Goal: Check status: Check status

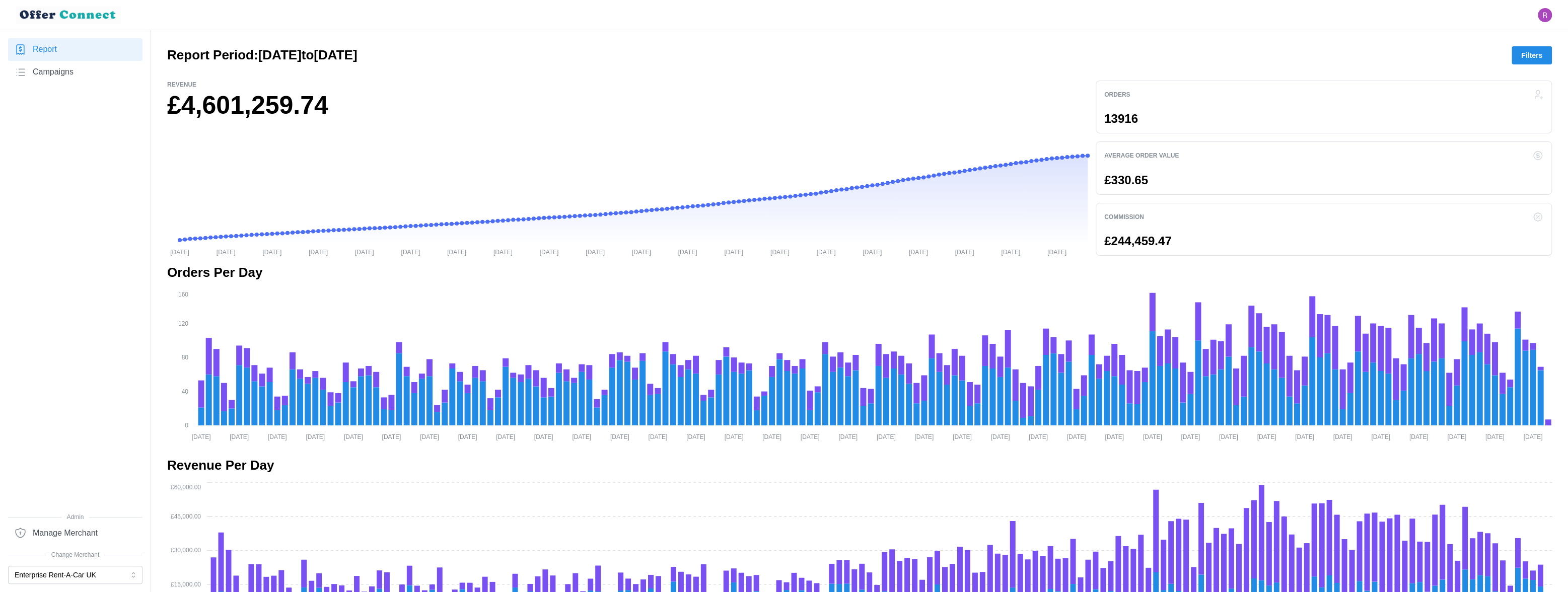
click at [1532, 50] on span "Filters" at bounding box center [1531, 55] width 21 height 17
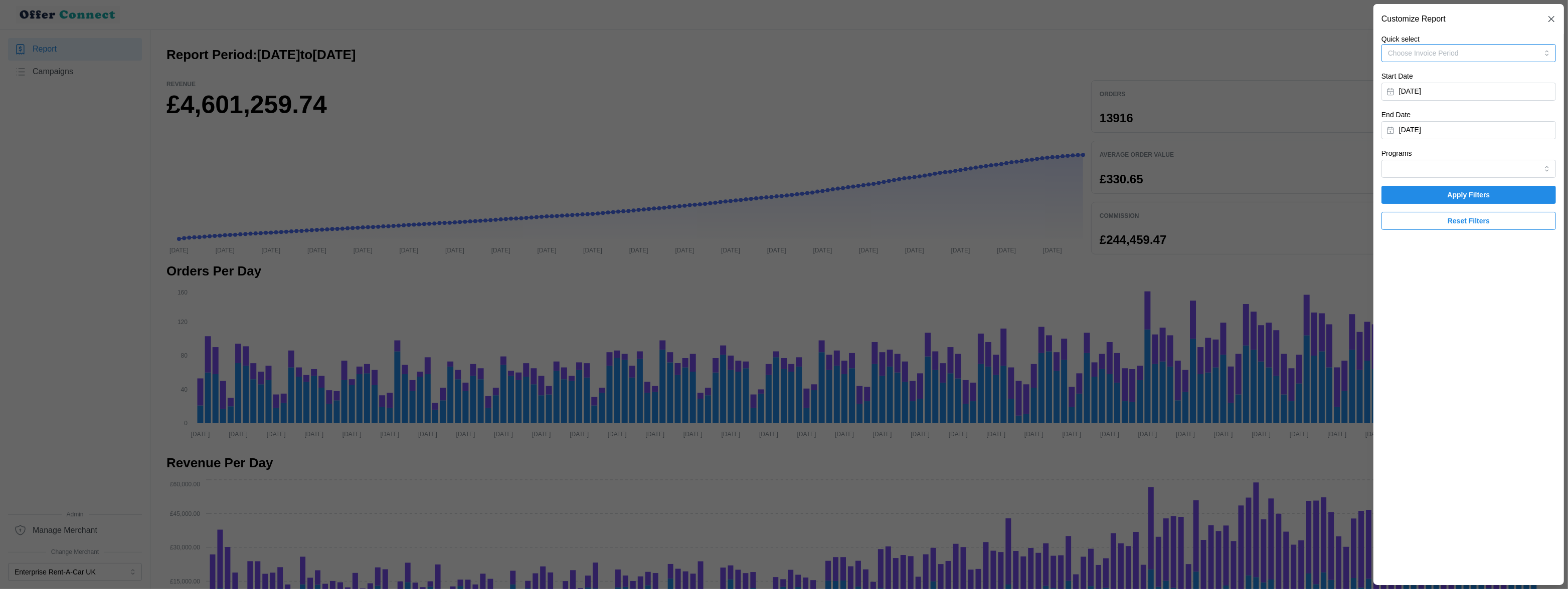
click at [1527, 50] on button "Choose Invoice Period" at bounding box center [1468, 53] width 175 height 18
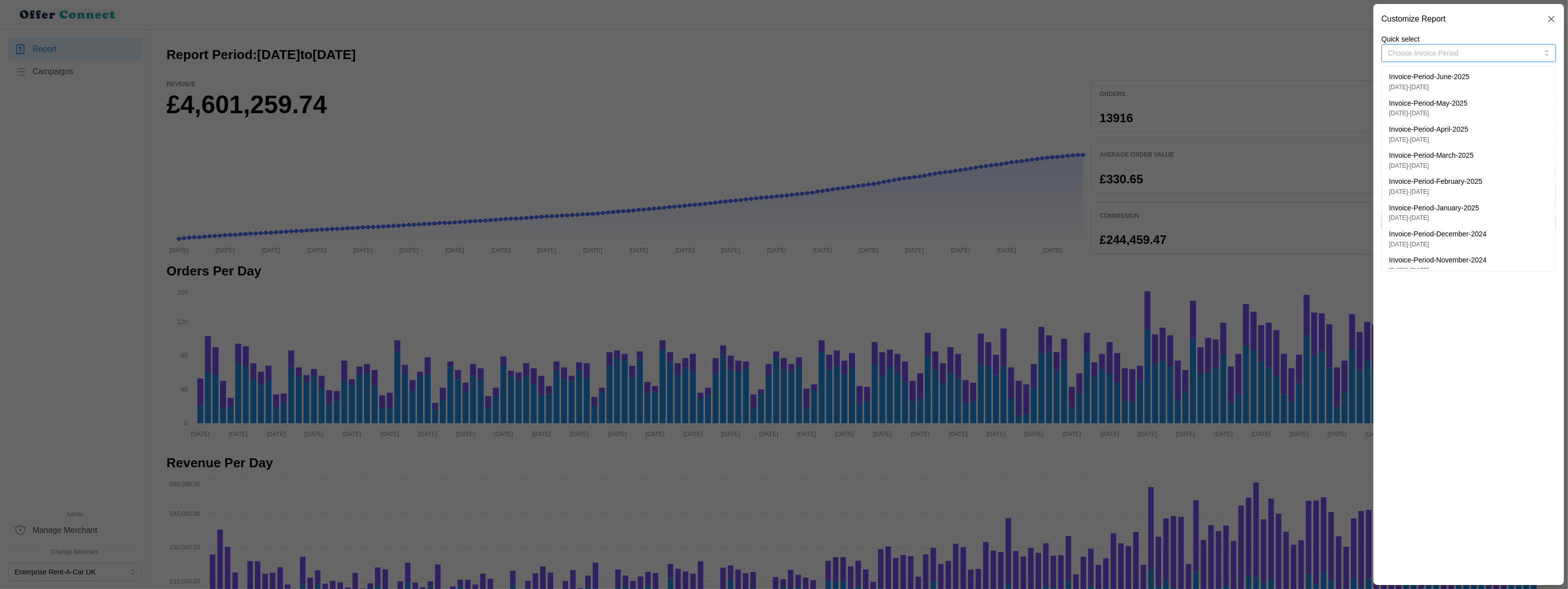
click at [1481, 101] on div "Invoice-Period-May-2025 04/03/2025 - 28/05/2025" at bounding box center [1468, 108] width 160 height 20
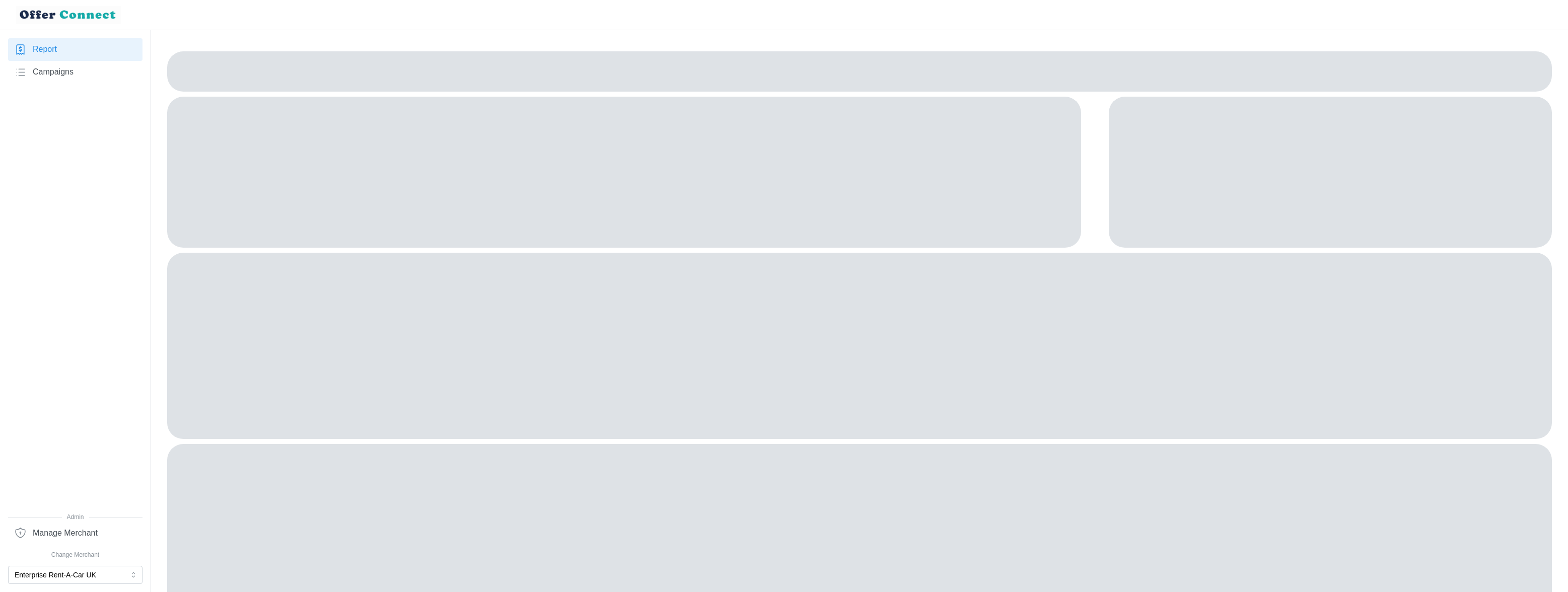
scroll to position [45, 0]
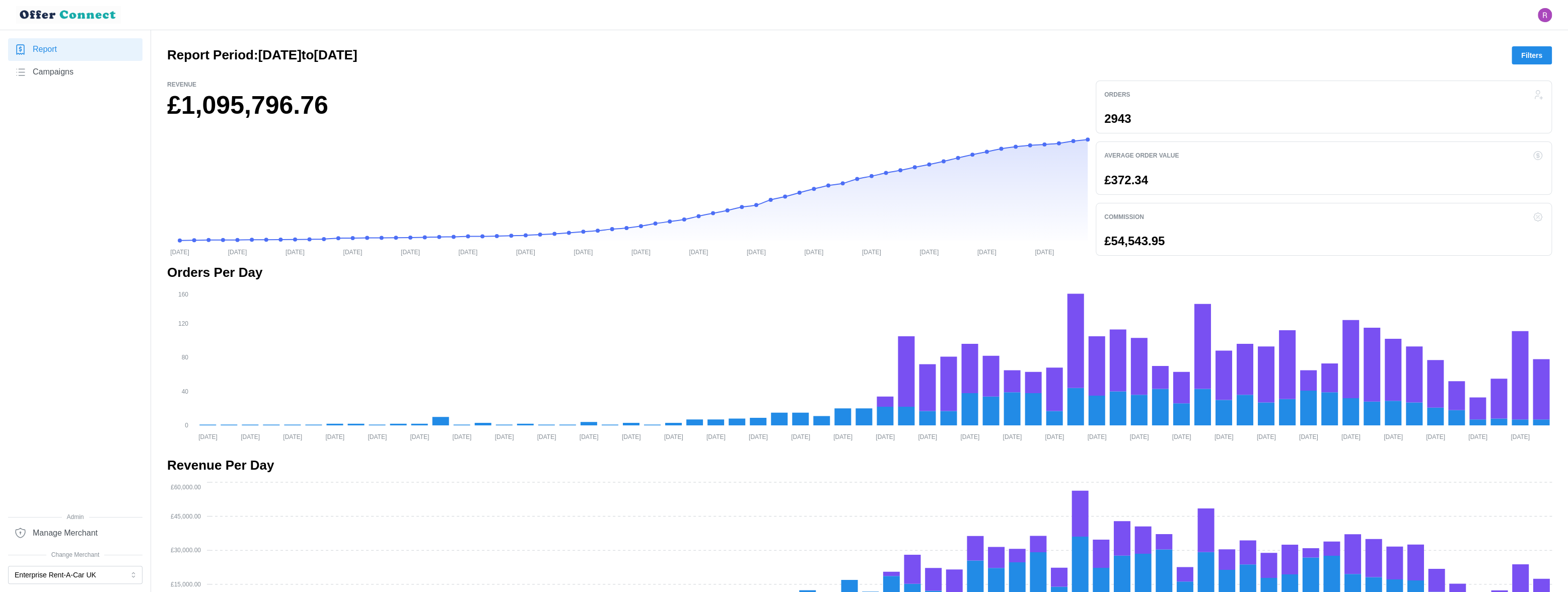
click at [50, 46] on span "Report" at bounding box center [44, 50] width 24 height 13
